Goal: Communication & Community: Answer question/provide support

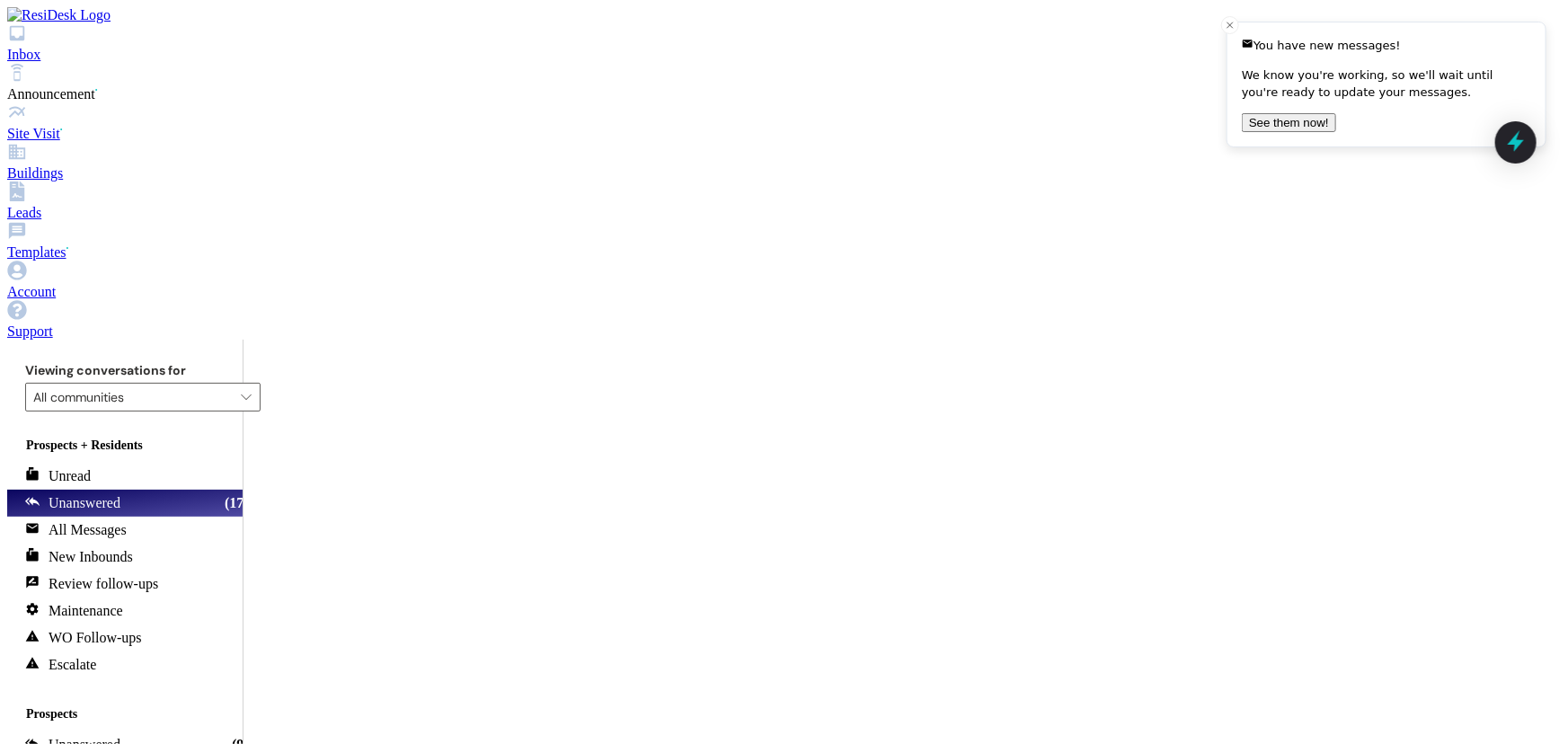
drag, startPoint x: 607, startPoint y: 495, endPoint x: 573, endPoint y: 481, distance: 36.8
copy div "Good afternoon! A renewal lease has been sent for winter semester and is awaiti…"
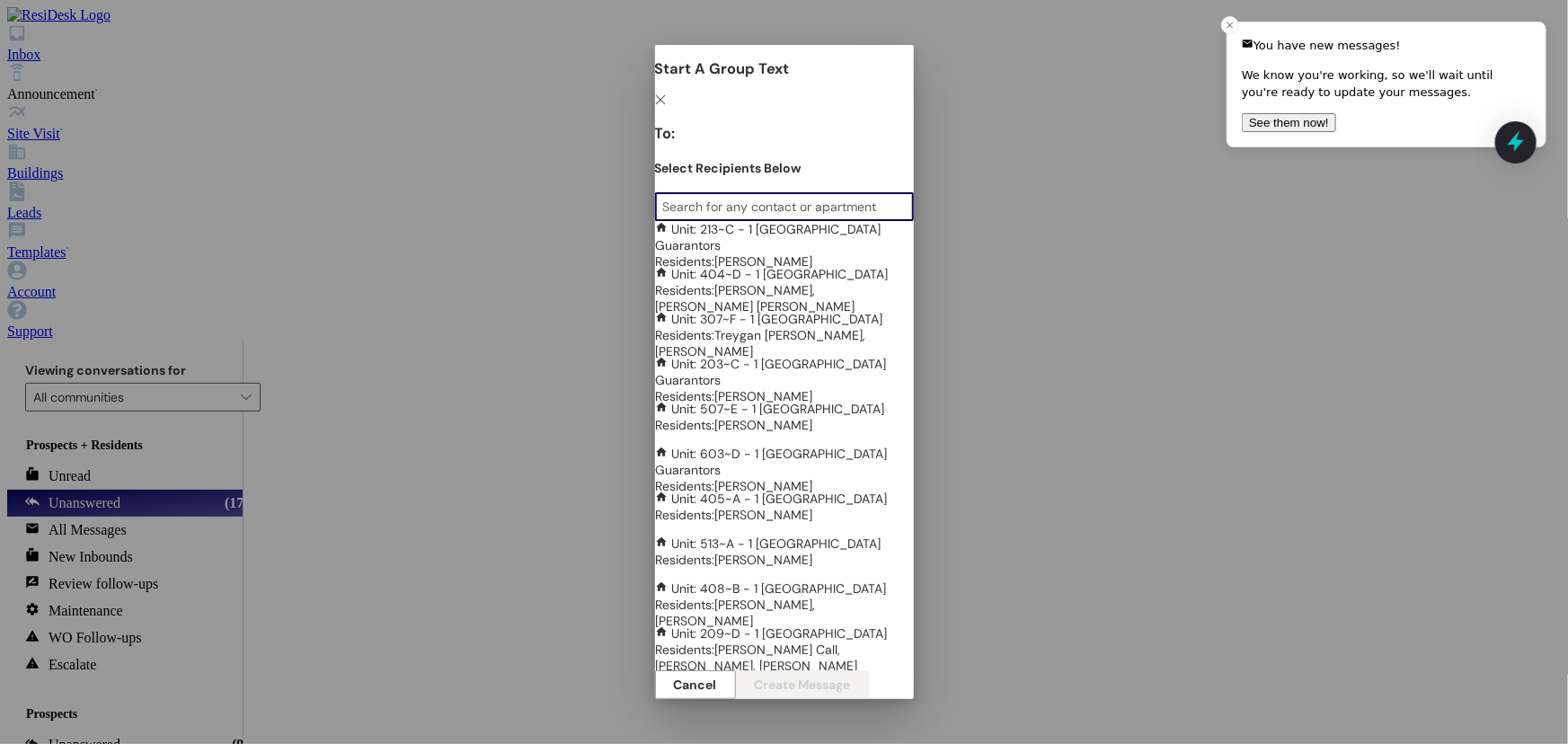
click at [663, 219] on input at bounding box center [788, 206] width 250 height 25
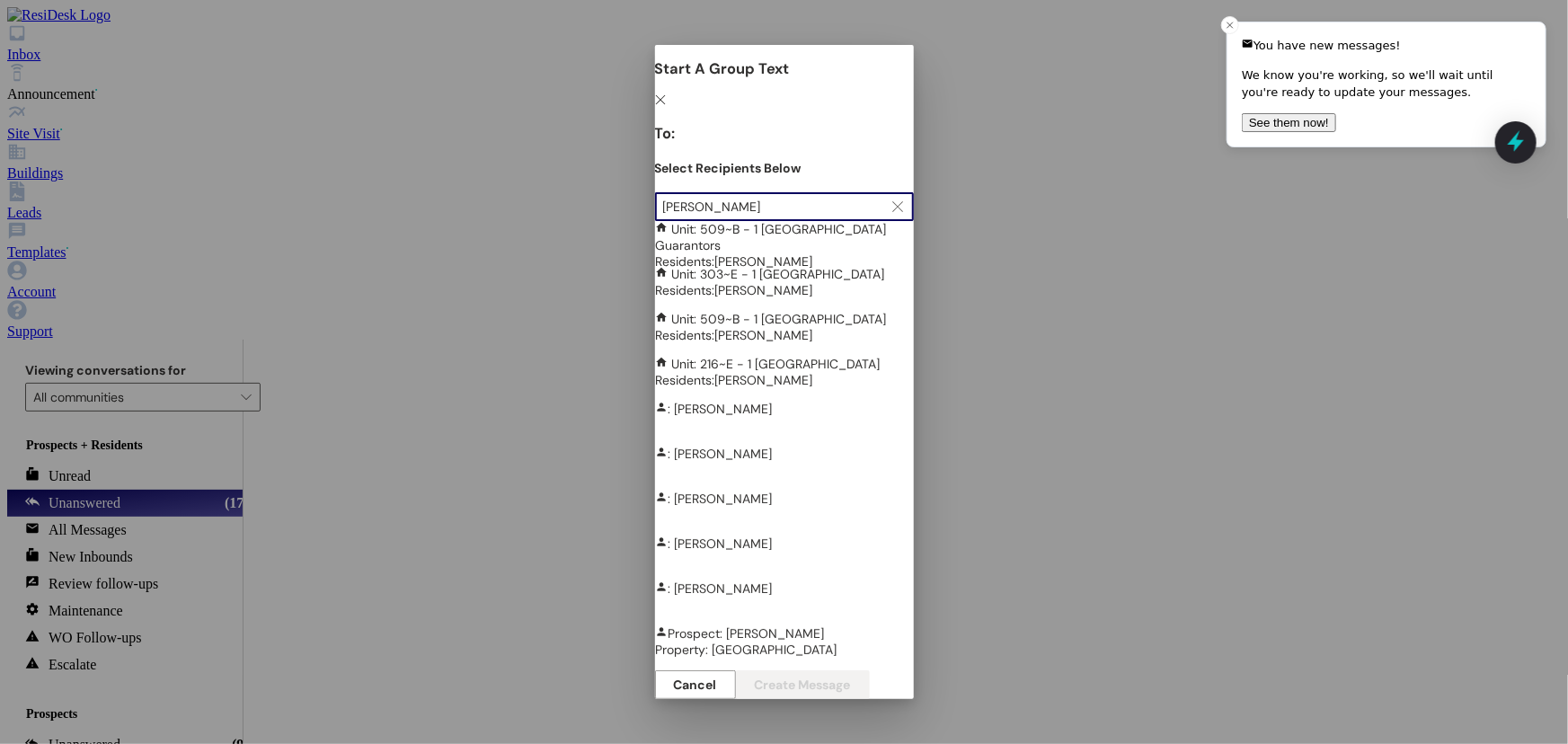
type input "[PERSON_NAME]"
click at [655, 299] on div "Unit: 303~E - 1 Nauvoo House Residents: [PERSON_NAME]" at bounding box center [784, 282] width 259 height 32
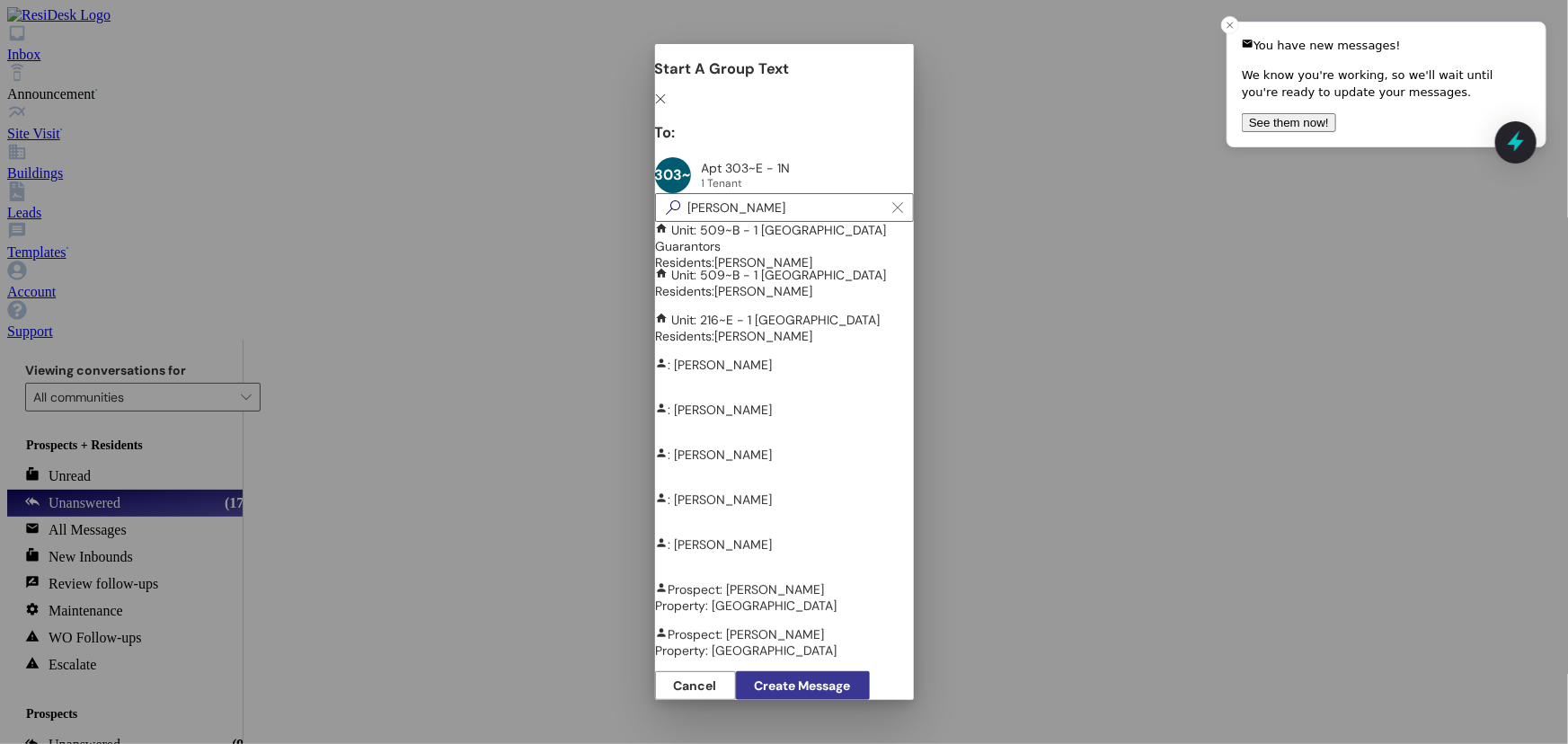
click at [851, 679] on span "Create Message" at bounding box center [803, 685] width 96 height 13
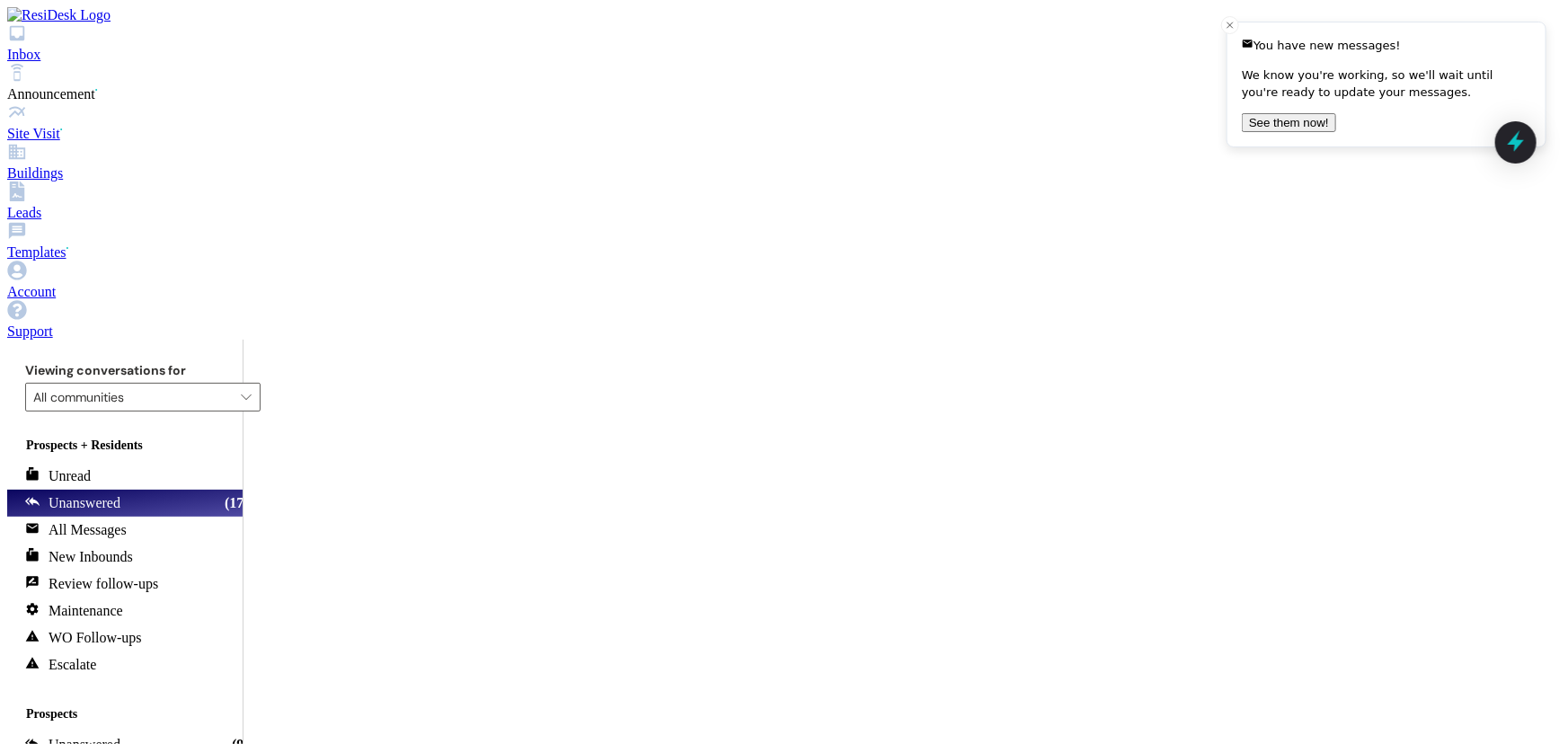
scroll to position [14810, 0]
paste textarea "Good afternoon! A renewal lease has been sent for winter semester and is awaiti…"
type textarea "Good afternoon! A renewal lease has been sent for winter semester and is awaiti…"
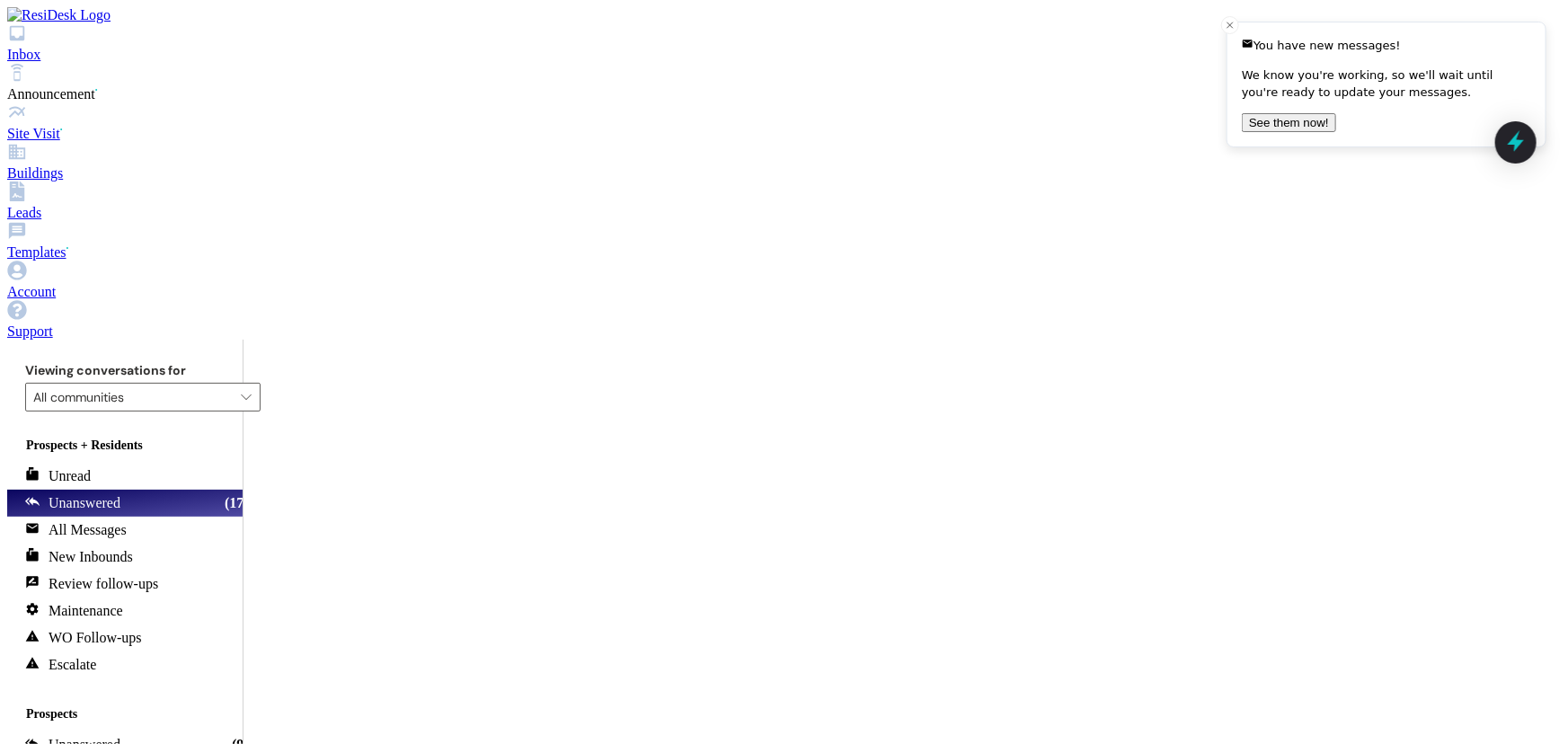
scroll to position [14955, 0]
